Goal: Task Accomplishment & Management: Manage account settings

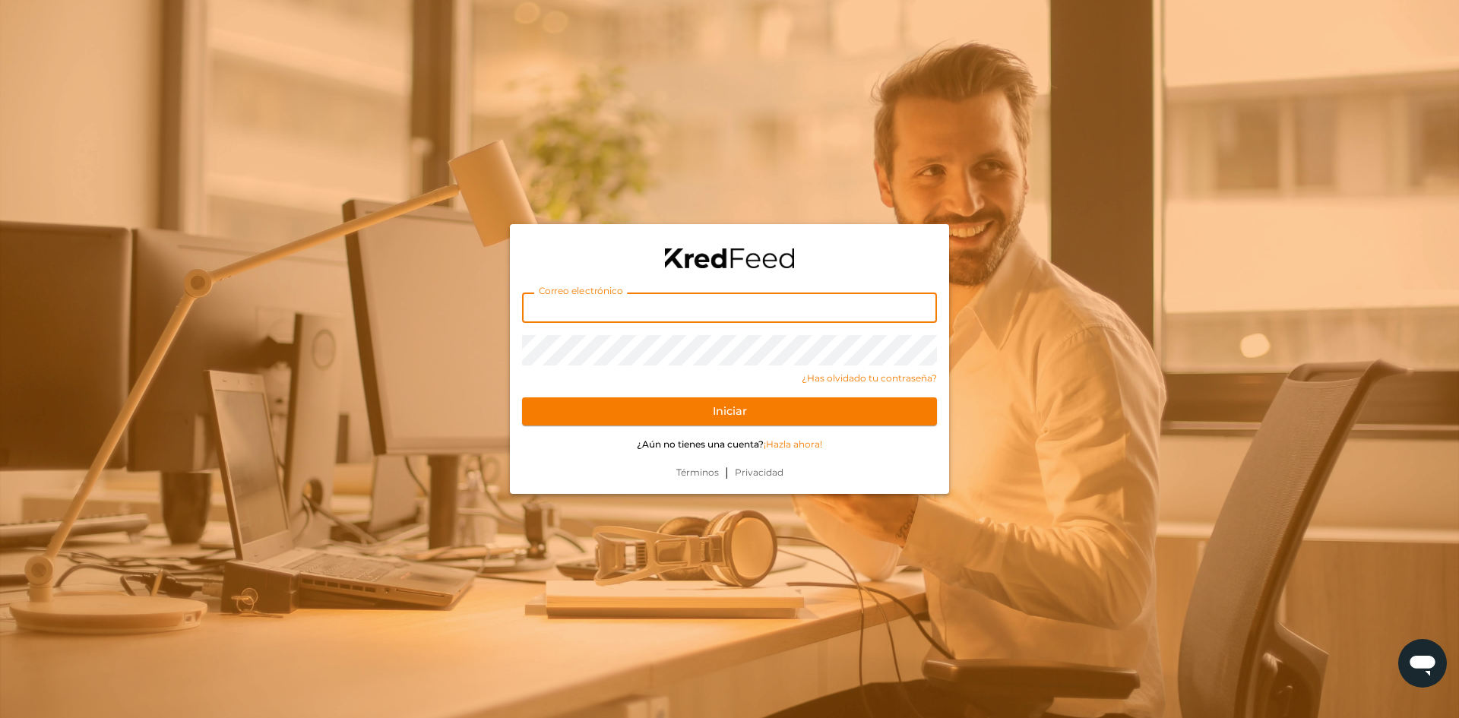
click at [652, 308] on input "text" at bounding box center [729, 307] width 415 height 30
type input "[EMAIL_ADDRESS][DOMAIN_NAME]"
click at [522, 397] on button "Iniciar" at bounding box center [729, 411] width 415 height 29
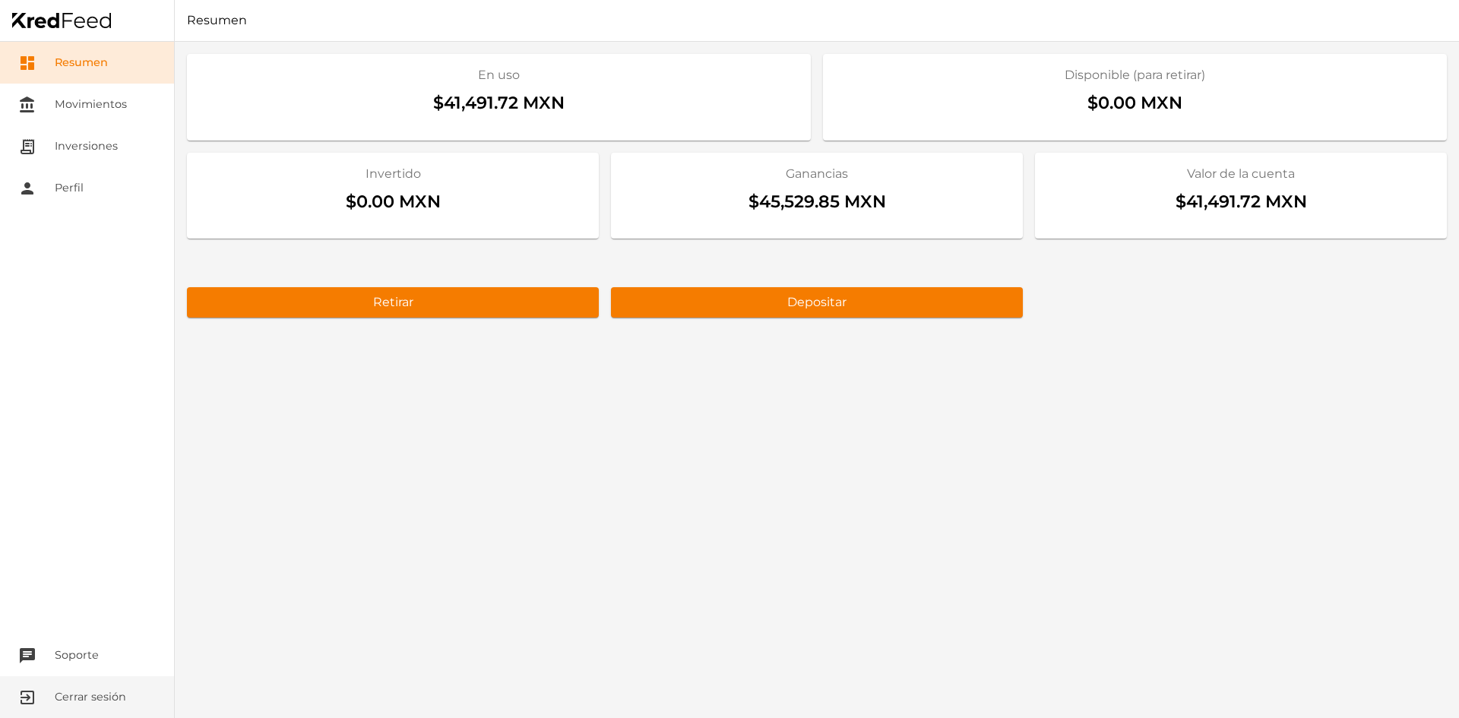
click at [52, 693] on button "exit_to_app Cerrar sesión" at bounding box center [87, 697] width 174 height 42
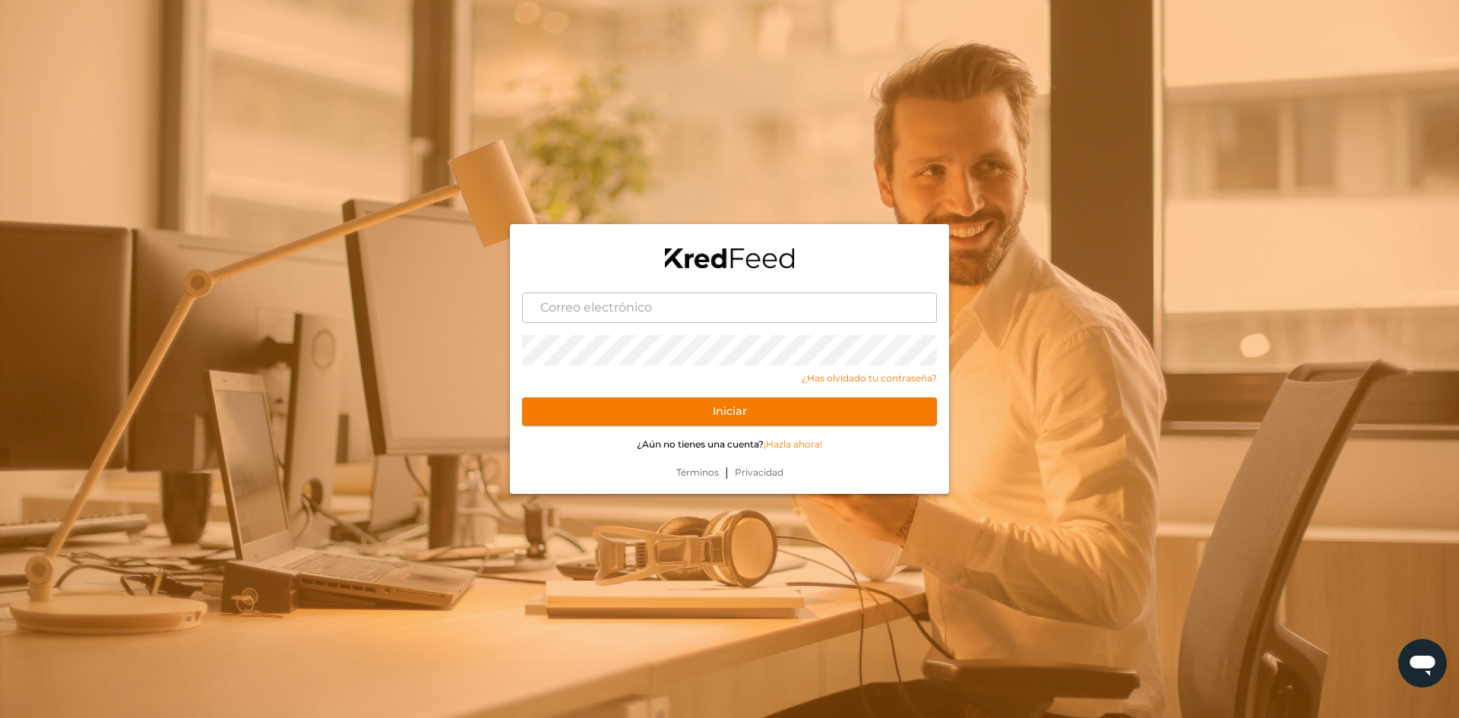
click at [617, 596] on div at bounding box center [729, 359] width 1459 height 718
